Goal: Information Seeking & Learning: Learn about a topic

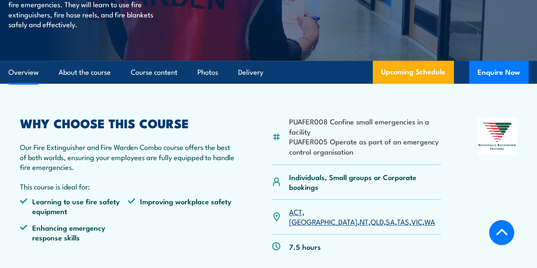
scroll to position [190, 0]
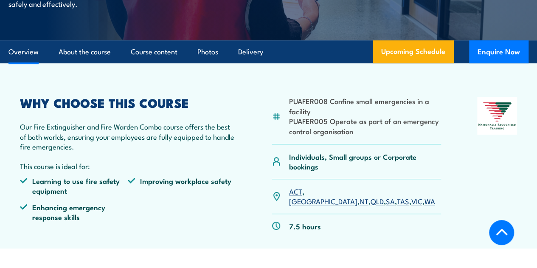
click at [288, 121] on div "PUAFER008 Confine small emergencies in a facility PUAFER005 Operate as part of …" at bounding box center [357, 121] width 170 height 48
drag, startPoint x: 289, startPoint y: 122, endPoint x: 407, endPoint y: 134, distance: 118.6
click at [407, 116] on li "PUAFER008 Confine small emergencies in a facility" at bounding box center [365, 106] width 152 height 20
copy li "PUAFER008 Confine small emergencies in a facility"
drag, startPoint x: 295, startPoint y: 125, endPoint x: 327, endPoint y: 130, distance: 32.2
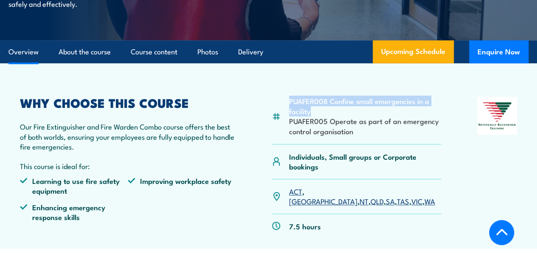
click at [327, 130] on div "PUAFER008 Confine small emergencies in a facility PUAFER005 Operate as part of …" at bounding box center [357, 121] width 170 height 48
copy li "PUAFER008 Confine small emergencies in a facility"
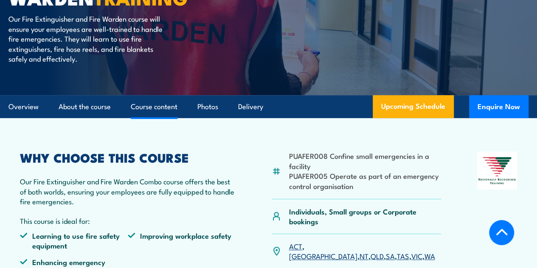
scroll to position [280, 0]
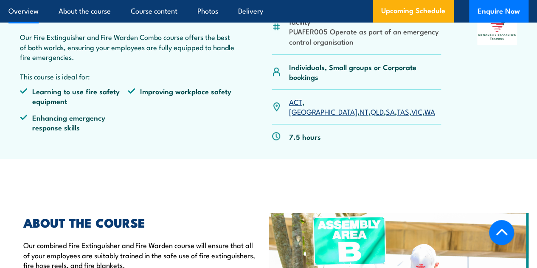
scroll to position [280, 0]
